Goal: Feedback & Contribution: Submit feedback/report problem

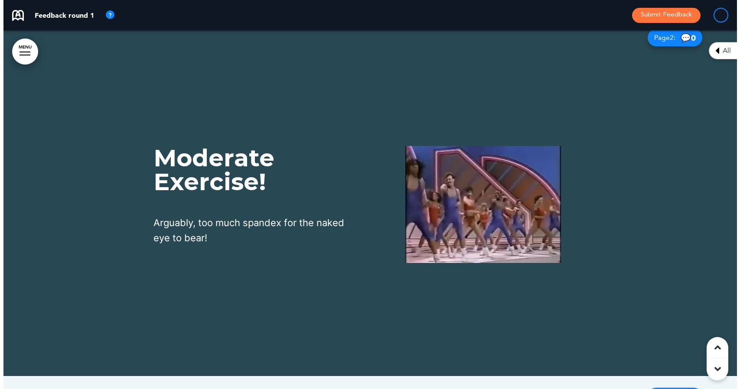
scroll to position [392, 0]
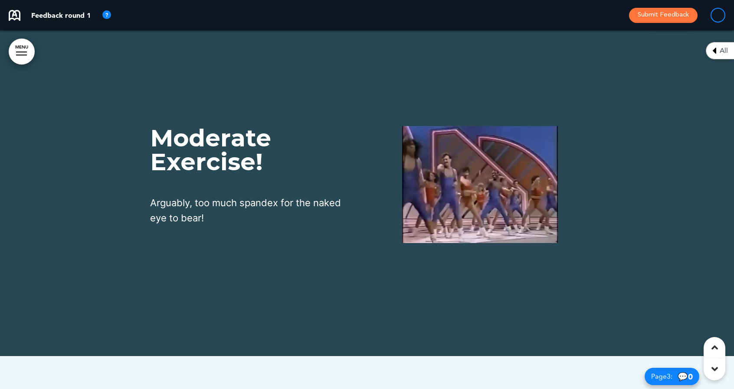
click at [519, 183] on img at bounding box center [480, 184] width 156 height 117
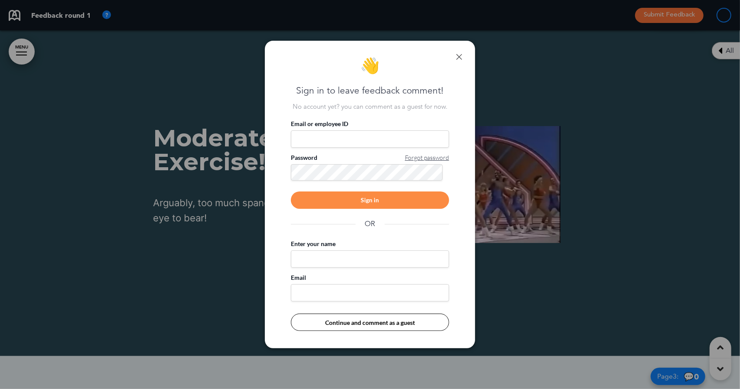
click at [343, 140] on input "Email or employee ID" at bounding box center [370, 139] width 158 height 17
type input "**********"
click at [336, 199] on div "Sign in" at bounding box center [370, 200] width 158 height 17
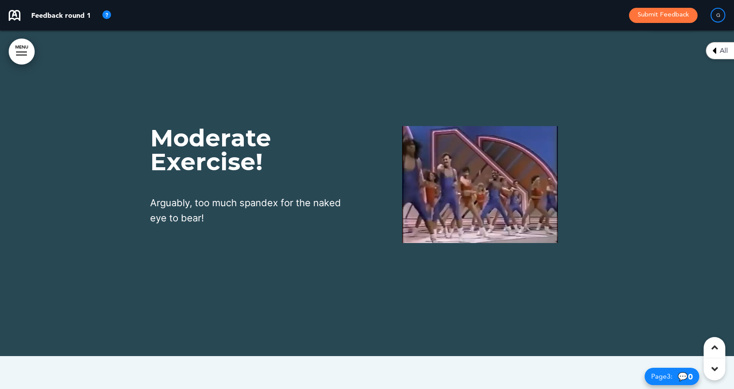
click at [424, 194] on img at bounding box center [480, 184] width 156 height 117
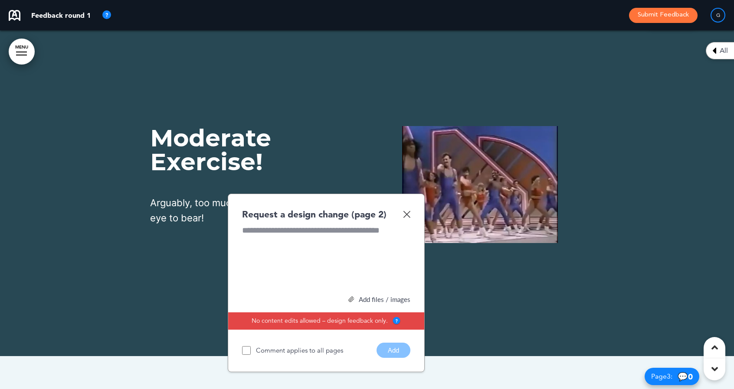
click at [268, 244] on div at bounding box center [326, 257] width 168 height 65
click at [363, 302] on div "Add files / images" at bounding box center [326, 300] width 168 height 7
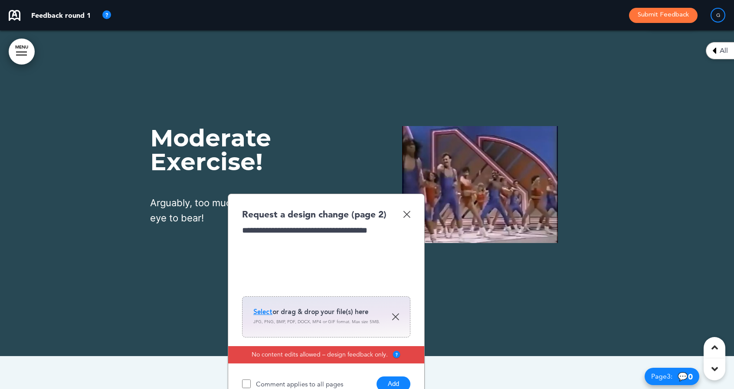
click at [265, 310] on span "Select" at bounding box center [262, 312] width 19 height 9
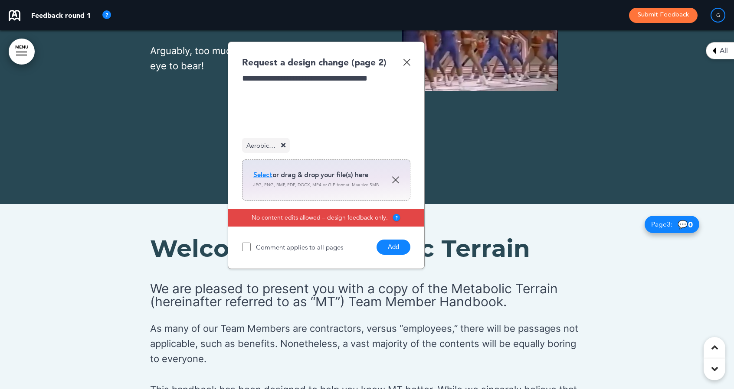
scroll to position [545, 0]
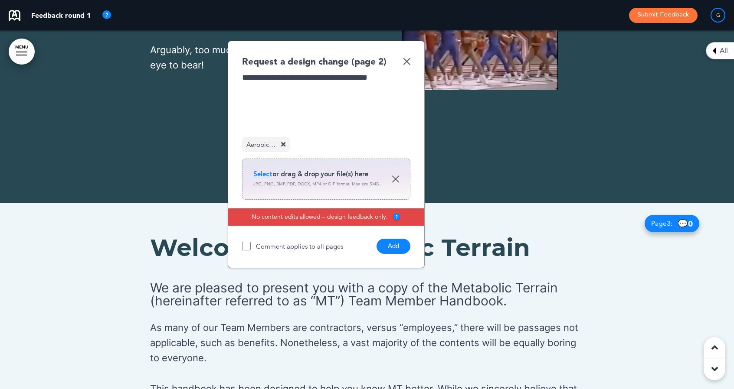
click at [389, 246] on button "Add" at bounding box center [393, 246] width 34 height 15
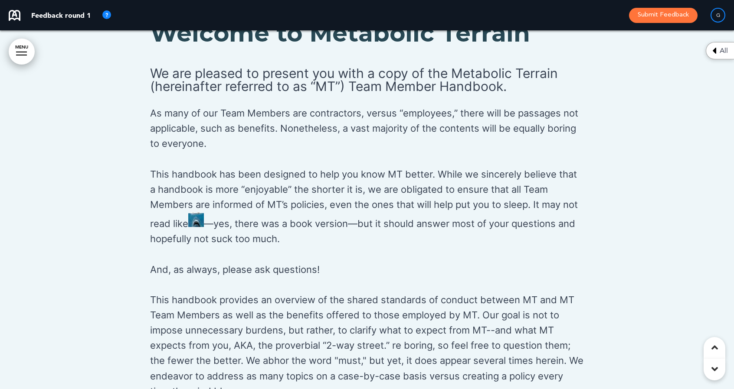
scroll to position [761, 0]
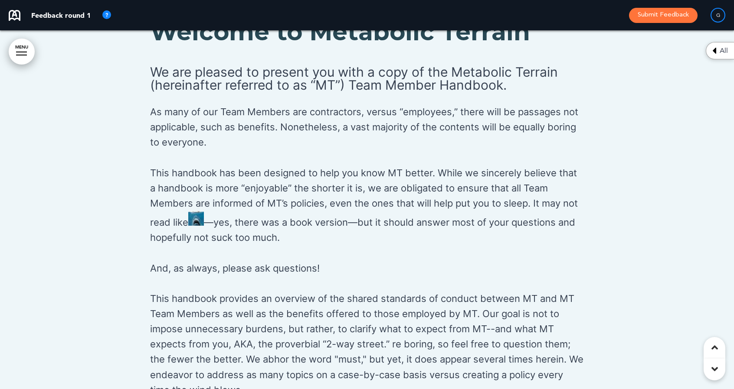
click at [194, 215] on img at bounding box center [196, 218] width 16 height 15
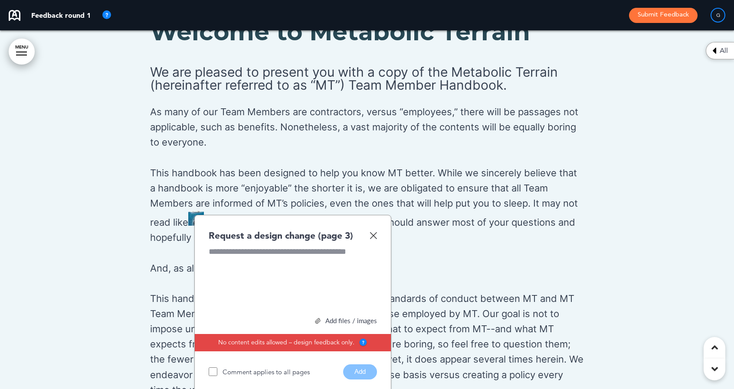
click at [218, 248] on div at bounding box center [293, 278] width 168 height 65
click at [367, 372] on button "Add" at bounding box center [360, 372] width 34 height 15
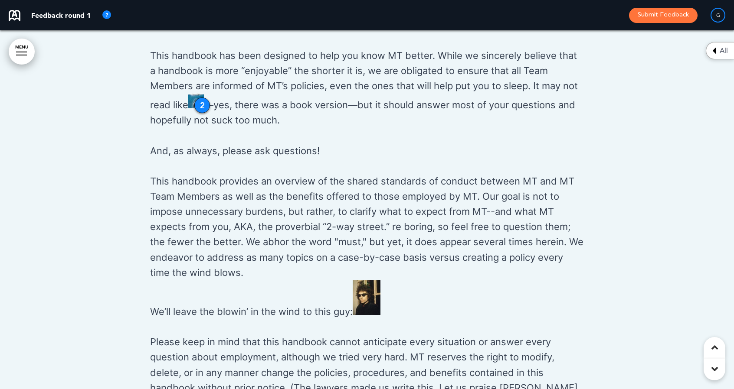
scroll to position [878, 0]
click at [385, 222] on p "This handbook provides an overview of the shared standards of conduct between M…" at bounding box center [367, 247] width 434 height 146
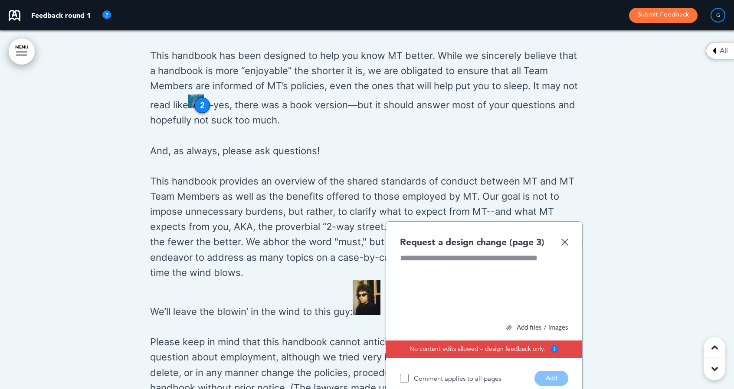
click at [564, 241] on img at bounding box center [564, 241] width 7 height 7
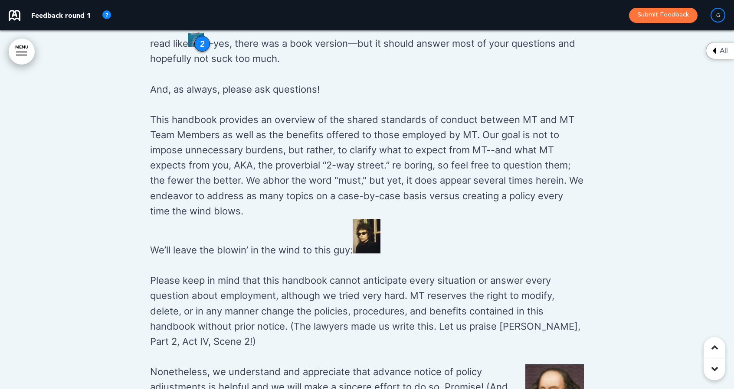
scroll to position [947, 0]
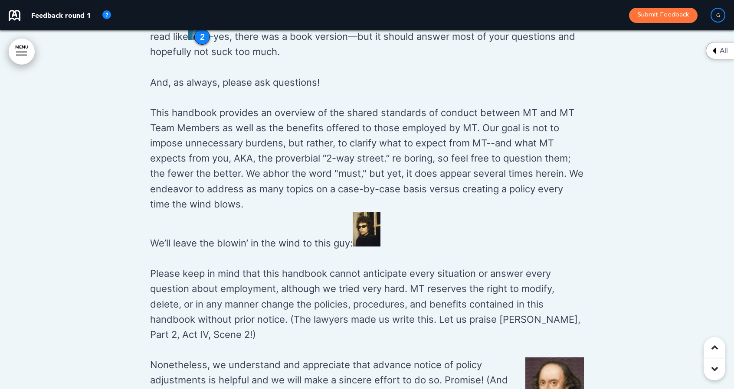
click at [373, 224] on img at bounding box center [366, 229] width 28 height 35
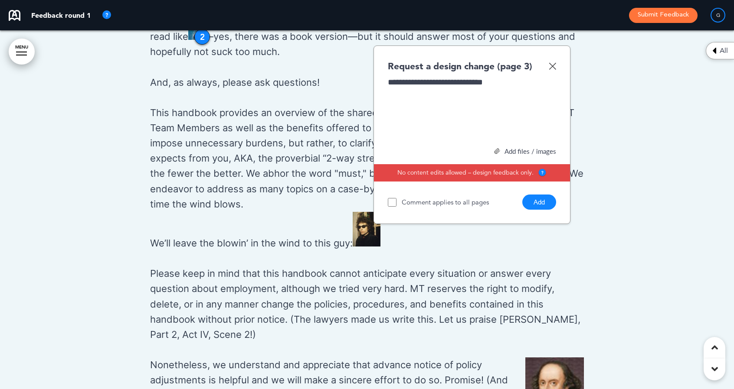
click at [548, 202] on button "Add" at bounding box center [539, 202] width 34 height 15
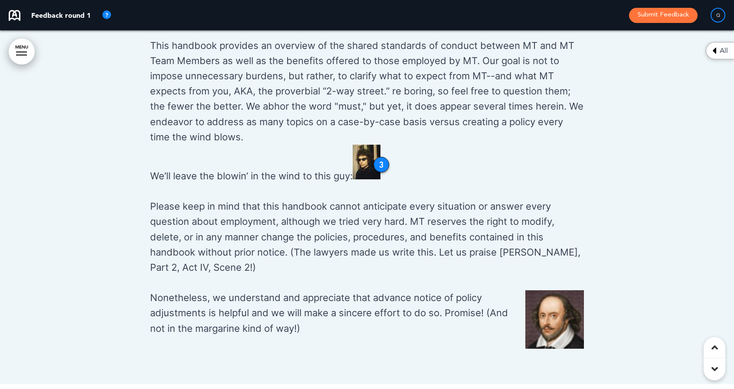
scroll to position [1015, 0]
click at [544, 307] on img at bounding box center [554, 319] width 59 height 59
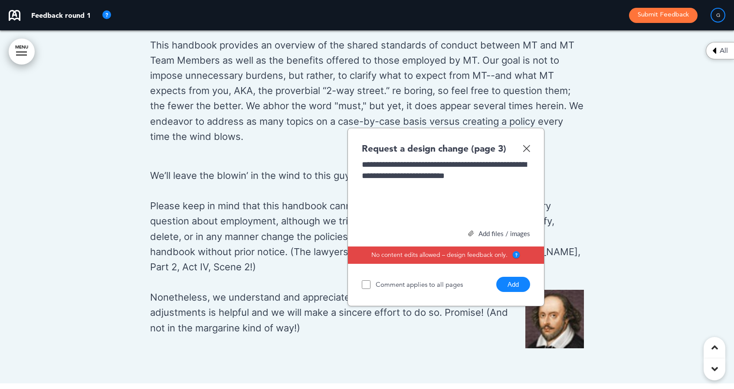
drag, startPoint x: 507, startPoint y: 287, endPoint x: 542, endPoint y: 328, distance: 54.5
click at [542, 328] on div "Welcome to Metabolic Terrain We are pleased to present you with a copy of the M…" at bounding box center [367, 59] width 734 height 650
click at [507, 285] on button "Add" at bounding box center [513, 284] width 34 height 15
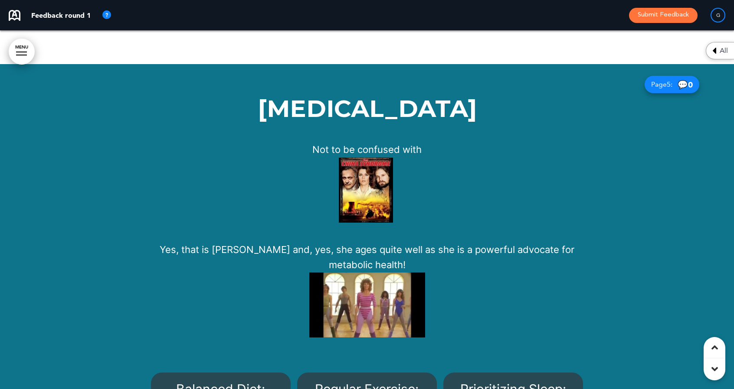
scroll to position [1756, 0]
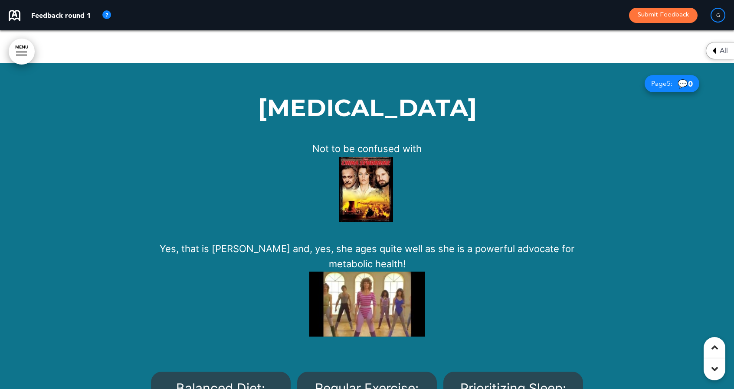
click at [362, 190] on img at bounding box center [366, 189] width 54 height 65
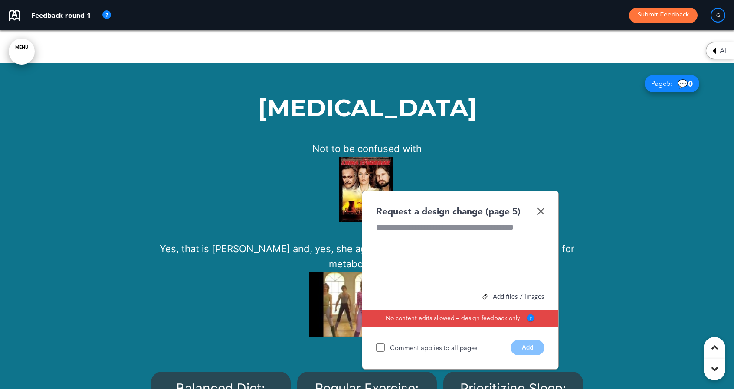
click at [380, 228] on div at bounding box center [460, 254] width 168 height 65
click at [527, 346] on button "Add" at bounding box center [527, 347] width 34 height 15
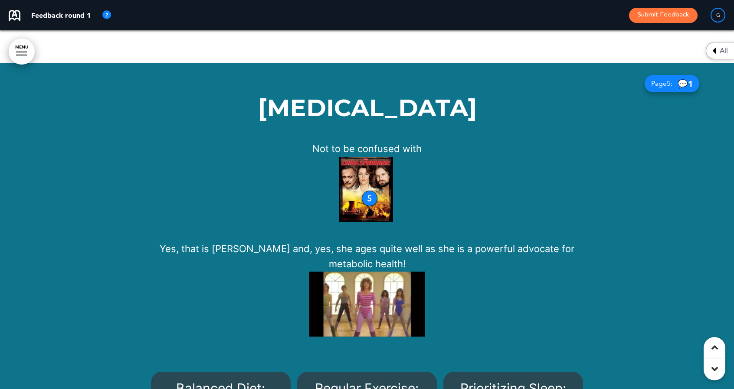
click at [391, 300] on img at bounding box center [367, 304] width 116 height 65
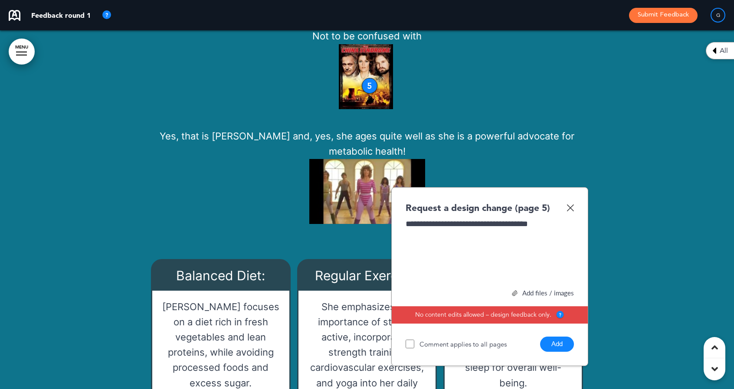
scroll to position [1876, 0]
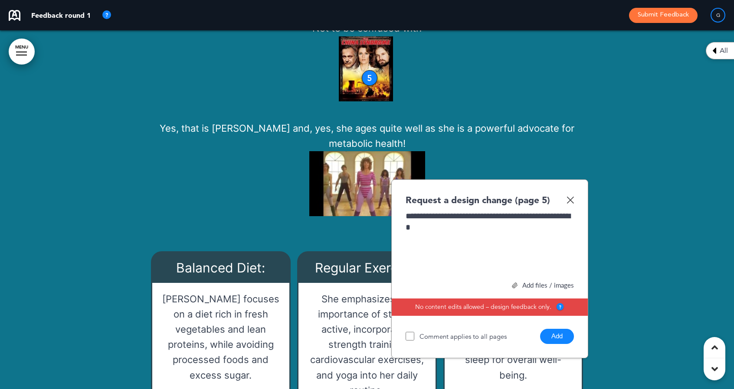
click at [539, 284] on div "Add files / images" at bounding box center [489, 285] width 168 height 7
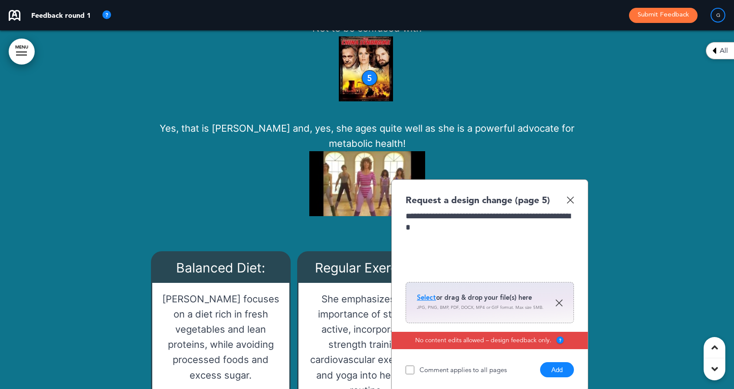
click at [420, 296] on span "Select" at bounding box center [426, 298] width 19 height 9
click at [434, 296] on span "Select" at bounding box center [426, 298] width 19 height 9
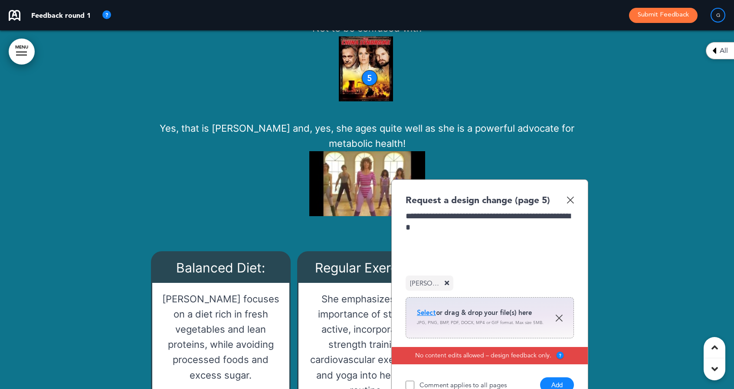
click at [561, 382] on button "Add" at bounding box center [557, 385] width 34 height 15
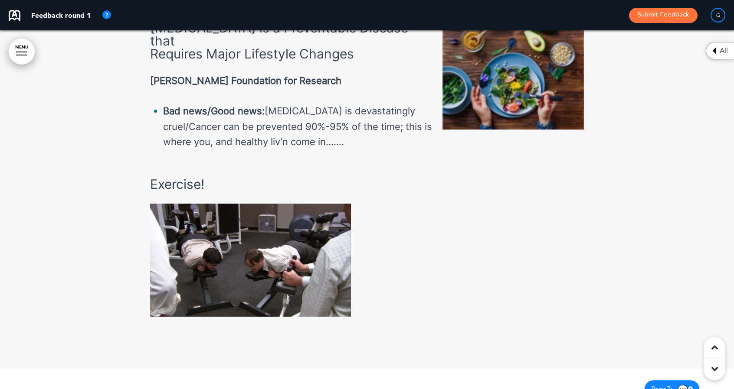
scroll to position [2567, 0]
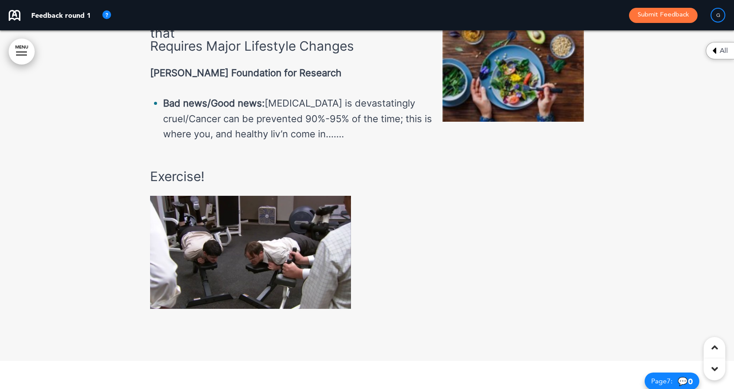
drag, startPoint x: 265, startPoint y: 240, endPoint x: 246, endPoint y: 240, distance: 19.1
click at [246, 240] on img at bounding box center [250, 252] width 201 height 113
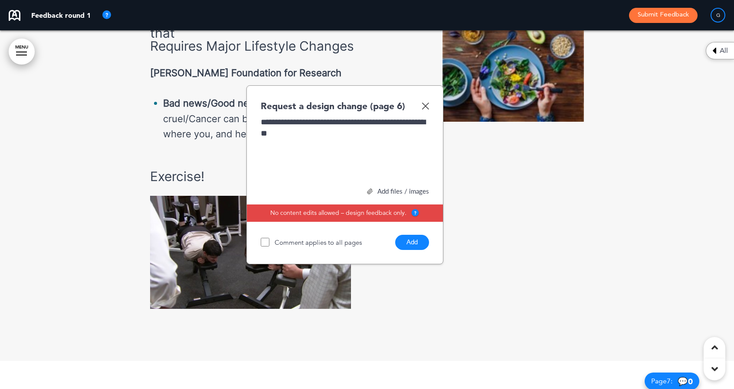
click at [387, 188] on div "Add files / images" at bounding box center [345, 191] width 168 height 7
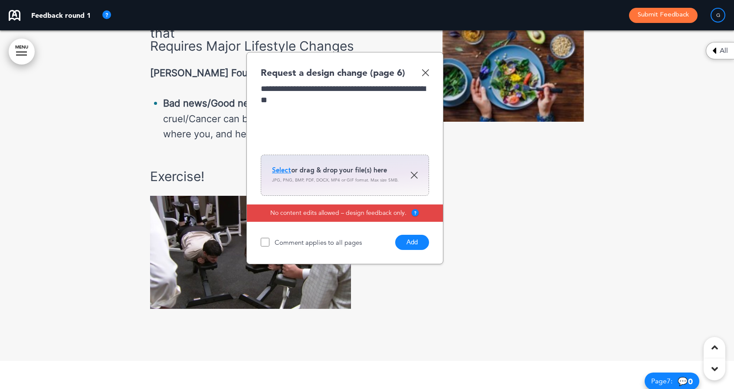
click at [279, 166] on span "Select" at bounding box center [281, 170] width 19 height 9
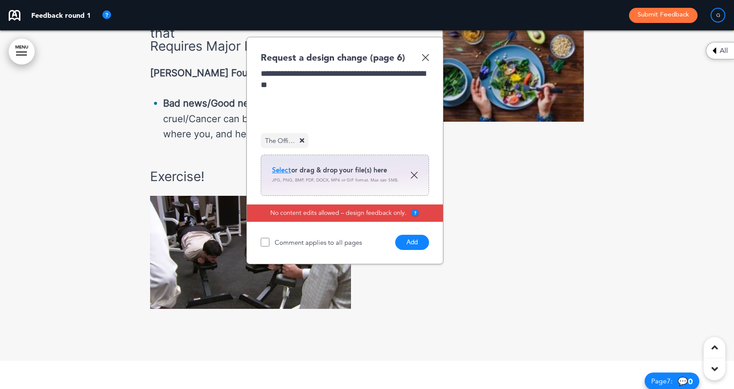
click at [408, 235] on button "Add" at bounding box center [412, 242] width 34 height 15
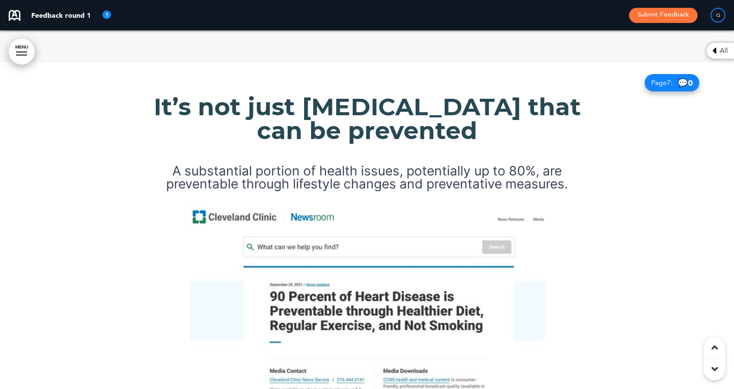
scroll to position [2868, 0]
